Goal: Navigation & Orientation: Go to known website

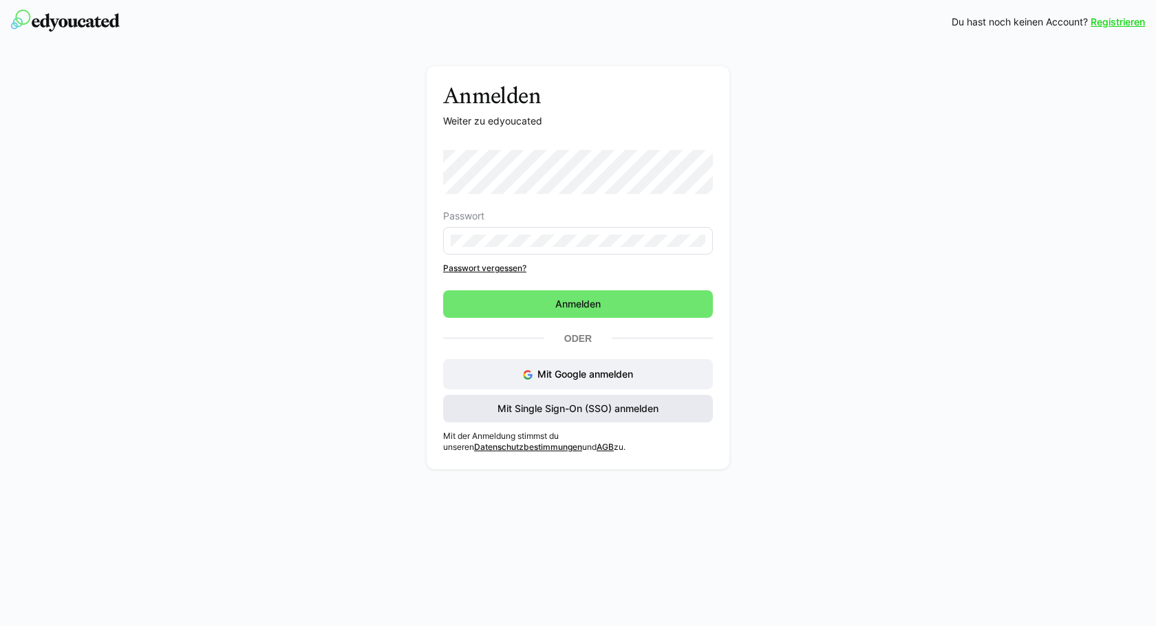
click at [571, 407] on span "Mit Single Sign-On (SSO) anmelden" at bounding box center [577, 409] width 165 height 14
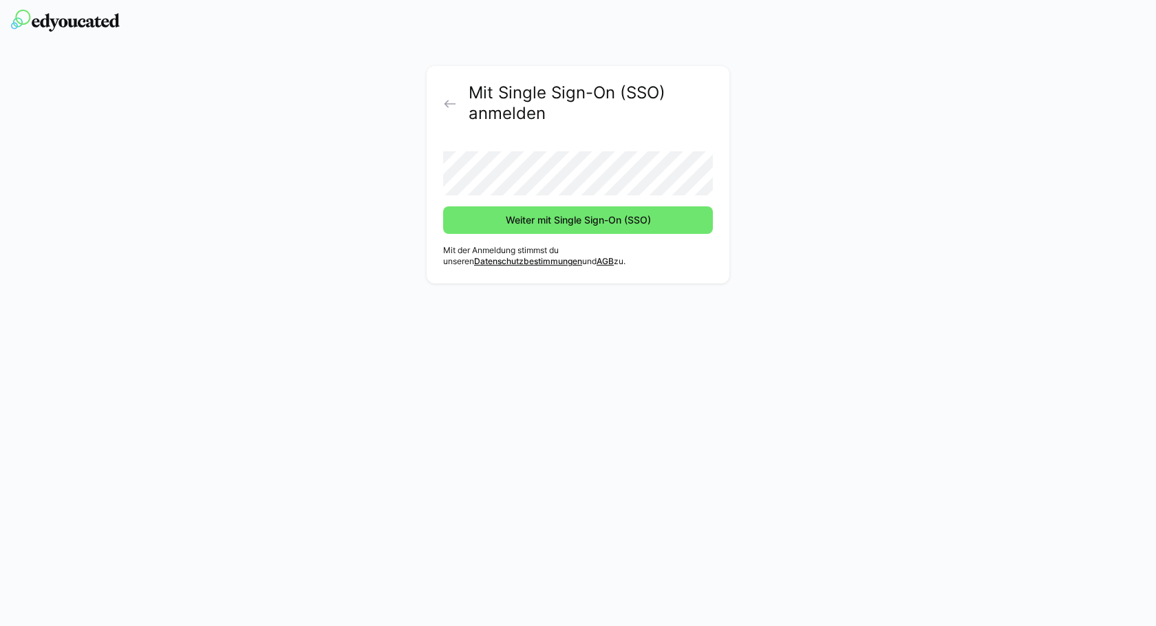
click at [540, 237] on div "Mit Single Sign-On (SSO) anmelden Weiter mit Single Sign-On (SSO) Mit der Anmel…" at bounding box center [578, 174] width 303 height 217
click at [542, 224] on span "Weiter mit Single Sign-On (SSO)" at bounding box center [578, 220] width 149 height 14
